Goal: Information Seeking & Learning: Learn about a topic

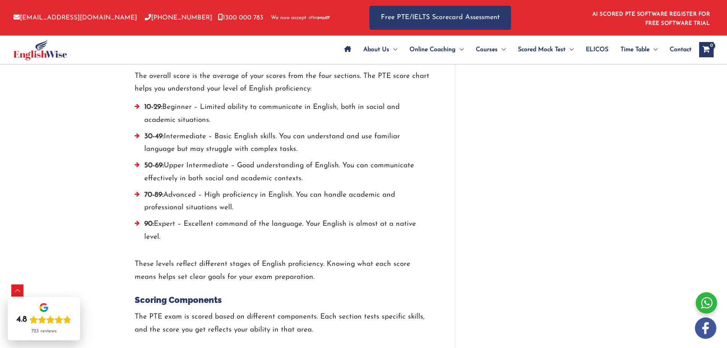
scroll to position [801, 0]
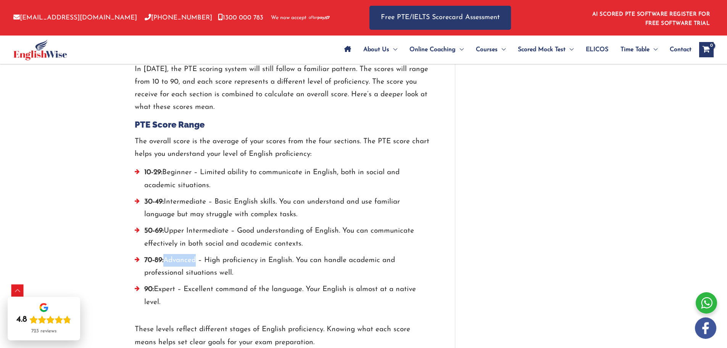
drag, startPoint x: 167, startPoint y: 263, endPoint x: 199, endPoint y: 258, distance: 32.1
click at [199, 258] on li "70-89: Advanced – High proficiency in English. You can handle academic and prof…" at bounding box center [283, 268] width 297 height 29
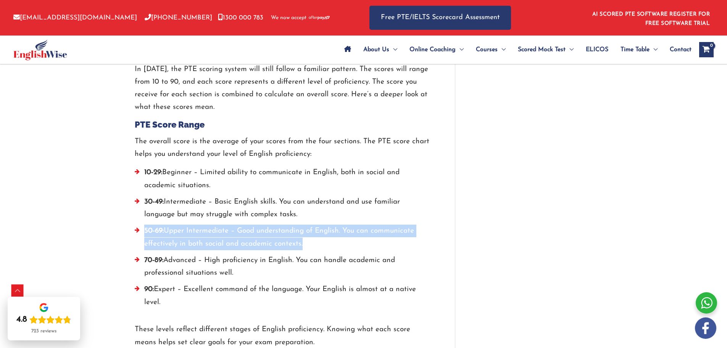
drag, startPoint x: 331, startPoint y: 242, endPoint x: 146, endPoint y: 233, distance: 185.0
click at [146, 233] on li "50-69: Upper Intermediate – Good understanding of English. You can communicate …" at bounding box center [283, 239] width 297 height 29
click at [332, 240] on li "50-69: Upper Intermediate – Good understanding of English. You can communicate …" at bounding box center [283, 239] width 297 height 29
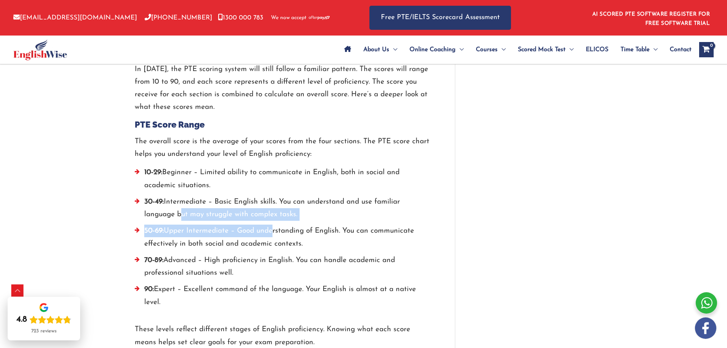
drag, startPoint x: 182, startPoint y: 217, endPoint x: 276, endPoint y: 232, distance: 95.0
click at [276, 232] on ul "10-29: Beginner – Limited ability to communicate in English, both in social and…" at bounding box center [283, 239] width 297 height 146
click at [232, 233] on li "50-69: Upper Intermediate – Good understanding of English. You can communicate …" at bounding box center [283, 239] width 297 height 29
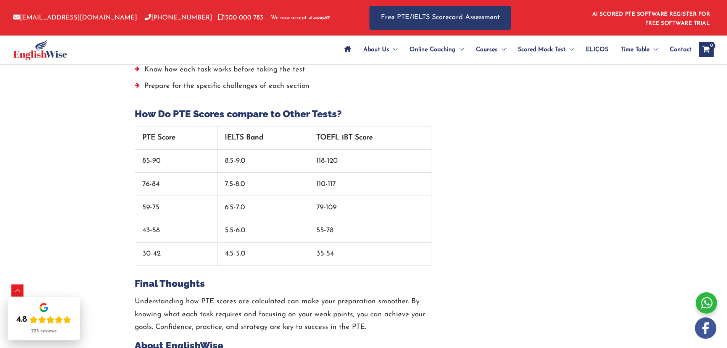
scroll to position [2176, 0]
